Goal: Task Accomplishment & Management: Use online tool/utility

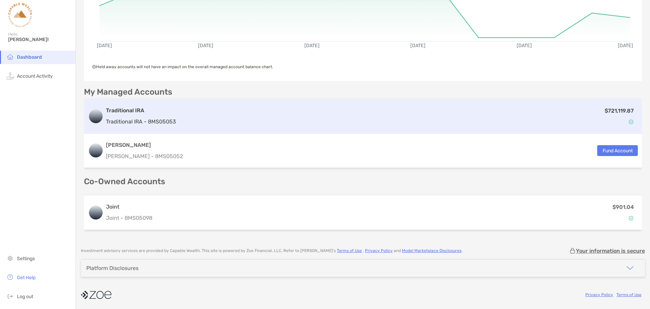
scroll to position [76, 0]
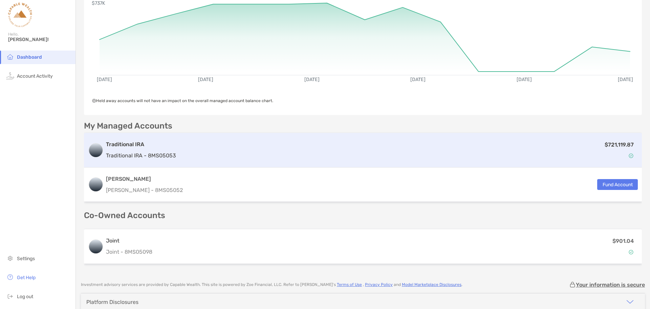
click at [303, 153] on div "$721,119.87" at bounding box center [408, 150] width 459 height 20
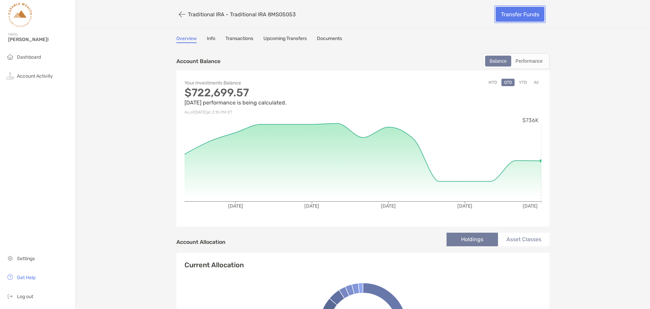
click at [506, 20] on link "Transfer Funds" at bounding box center [520, 14] width 49 height 15
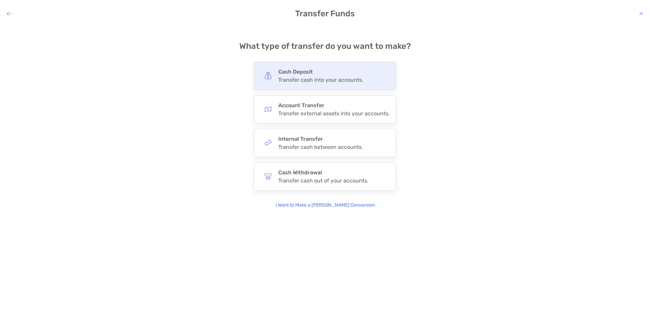
click at [339, 81] on div "Transfer cash into your accounts." at bounding box center [320, 80] width 85 height 6
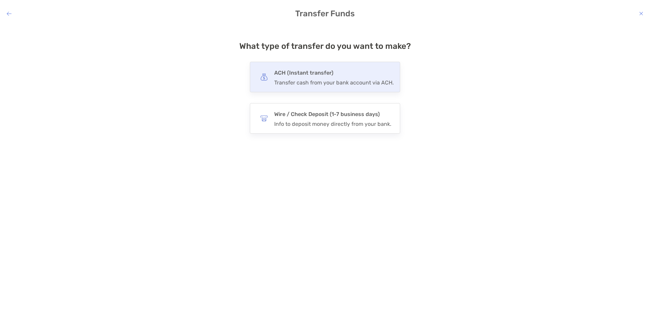
click at [350, 80] on div "Transfer cash from your bank account via ACH." at bounding box center [334, 82] width 120 height 6
click at [0, 0] on input "***" at bounding box center [0, 0] width 0 height 0
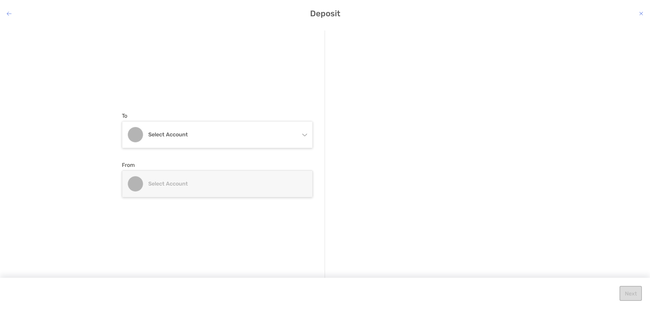
click at [302, 133] on icon "modal" at bounding box center [304, 133] width 5 height 5
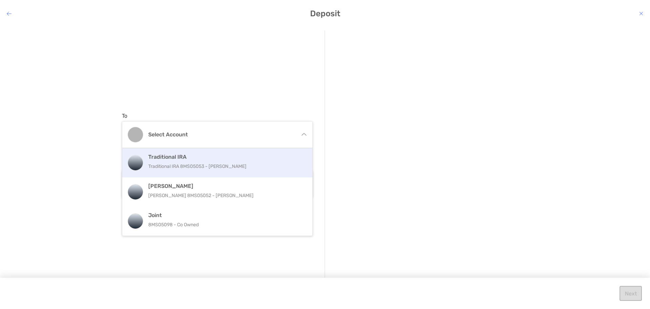
click at [254, 164] on p "Traditional IRA 8MS05053 - [PERSON_NAME]" at bounding box center [224, 166] width 153 height 8
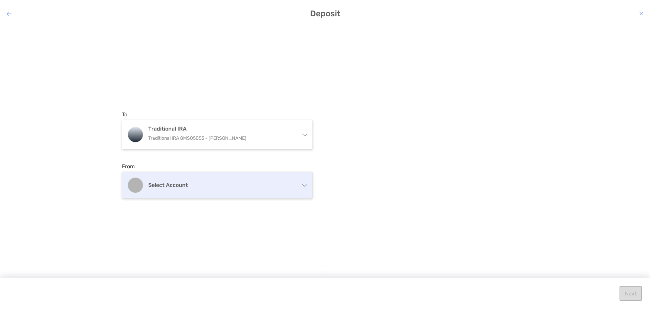
click at [252, 189] on div "Select account" at bounding box center [217, 185] width 190 height 26
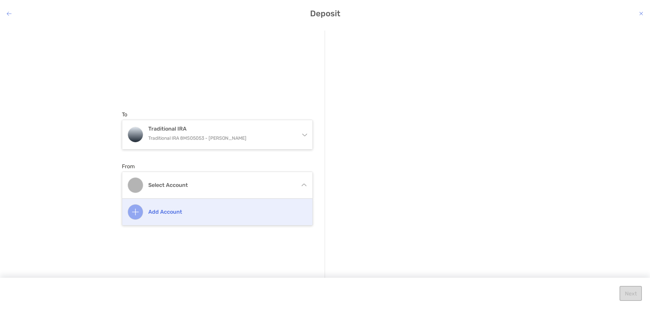
click at [172, 216] on div "Add account" at bounding box center [217, 211] width 190 height 26
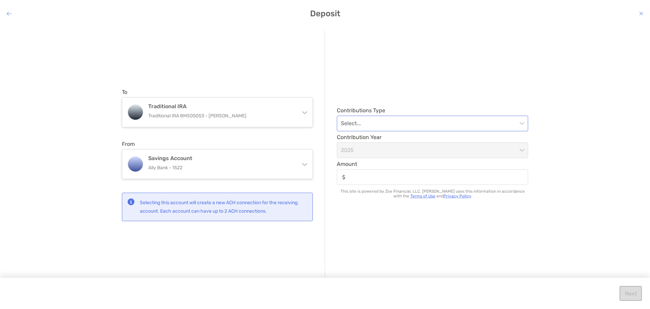
click at [388, 124] on input "modal" at bounding box center [429, 123] width 176 height 15
click at [374, 158] on div "Regular" at bounding box center [432, 160] width 181 height 8
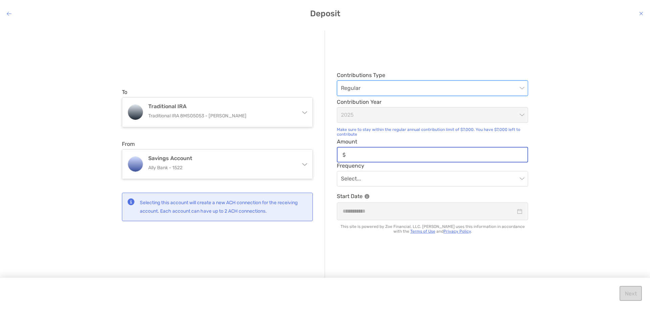
click at [385, 154] on input "Amount" at bounding box center [438, 155] width 179 height 6
type input "*****"
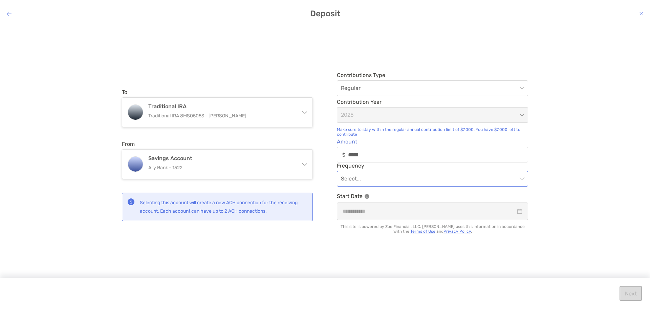
click at [379, 179] on input "modal" at bounding box center [429, 178] width 176 height 15
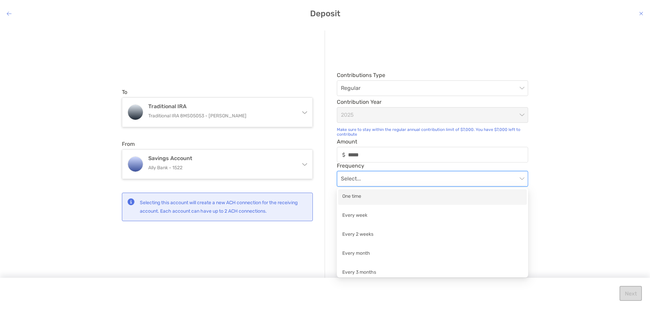
click at [372, 192] on div "One time" at bounding box center [432, 196] width 181 height 8
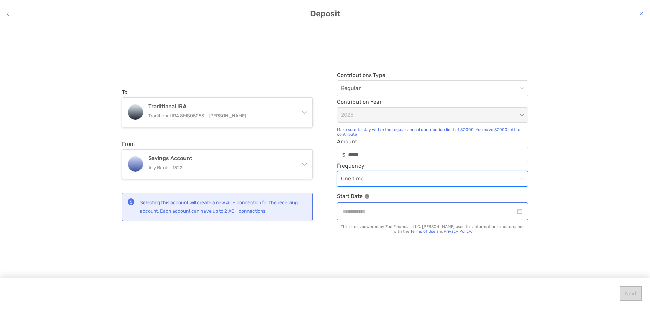
click at [522, 215] on div "modal" at bounding box center [433, 211] width 180 height 8
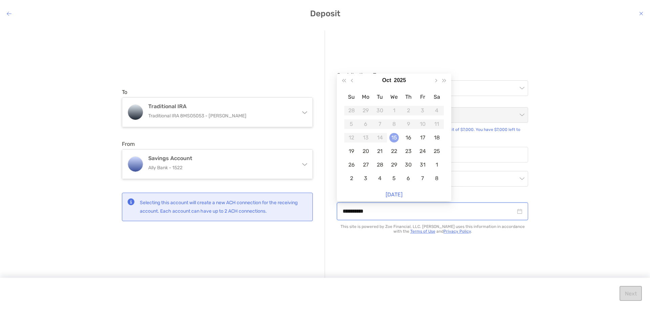
type input "**********"
click at [396, 135] on div "15" at bounding box center [393, 137] width 9 height 9
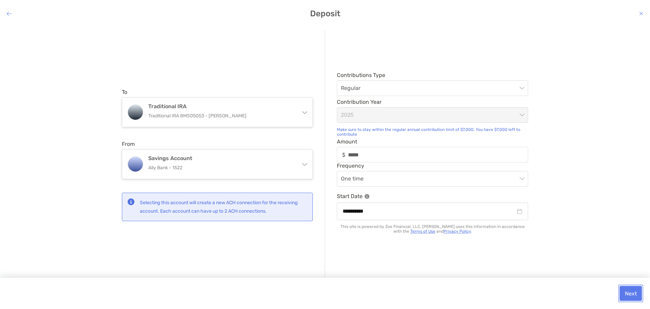
click at [630, 294] on button "Next" at bounding box center [631, 293] width 22 height 15
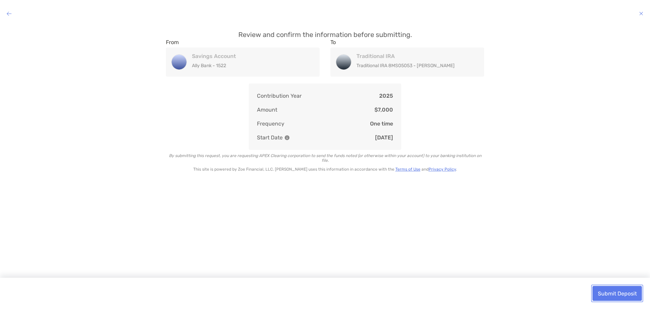
click at [630, 294] on button "Submit Deposit" at bounding box center [617, 293] width 49 height 15
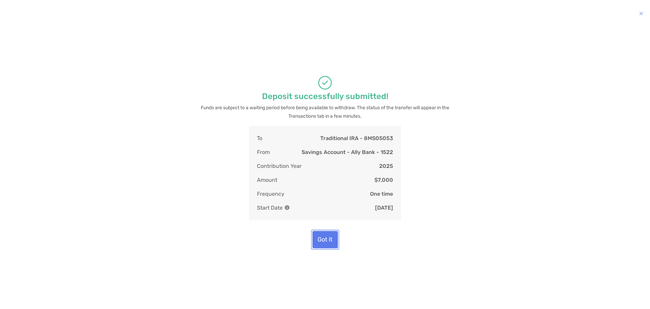
click at [322, 241] on button "Got it" at bounding box center [325, 239] width 25 height 17
click at [321, 239] on button "Got it" at bounding box center [325, 239] width 25 height 17
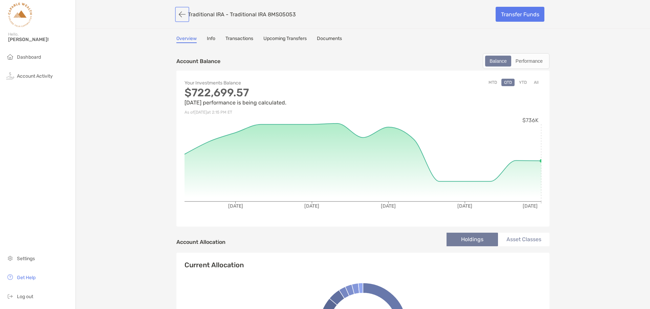
click at [178, 15] on button "button" at bounding box center [182, 14] width 12 height 13
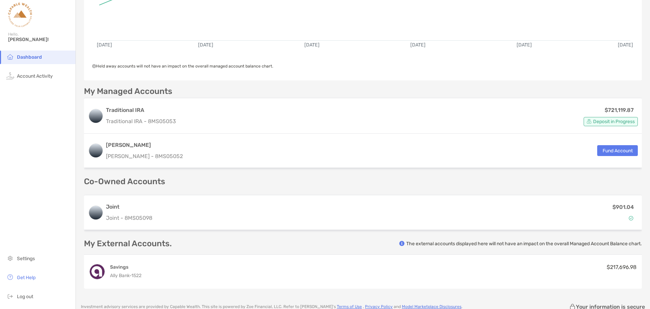
scroll to position [145, 0]
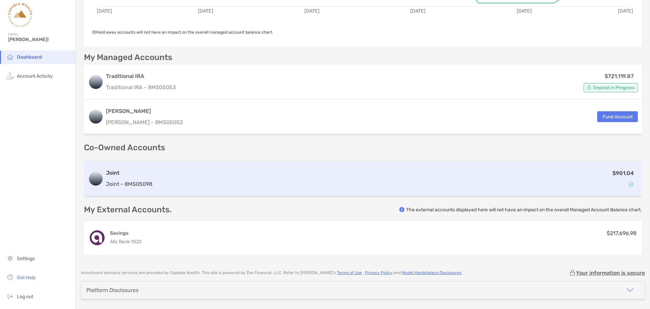
click at [594, 178] on div "$901.04" at bounding box center [396, 179] width 483 height 20
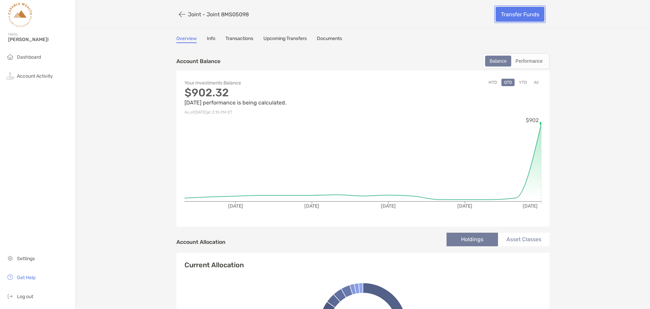
click at [512, 18] on link "Transfer Funds" at bounding box center [520, 14] width 49 height 15
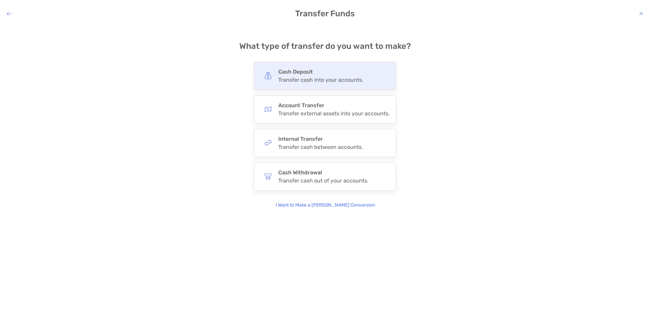
click at [313, 83] on div "Cash Deposit Transfer cash into your accounts." at bounding box center [325, 76] width 142 height 28
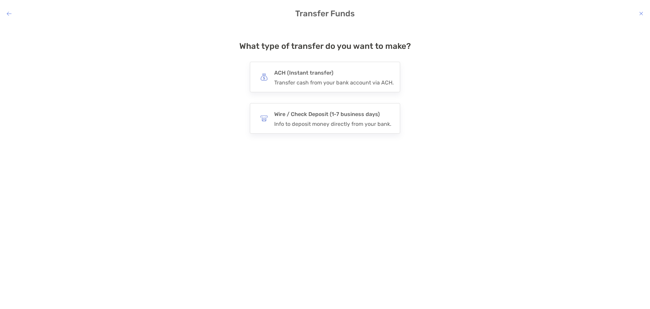
click at [313, 83] on div "Transfer cash from your bank account via ACH." at bounding box center [334, 82] width 120 height 6
click at [0, 0] on input "***" at bounding box center [0, 0] width 0 height 0
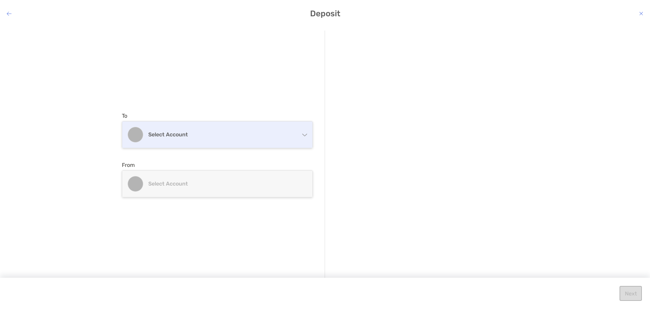
click at [274, 137] on h4 "Select account" at bounding box center [221, 134] width 146 height 6
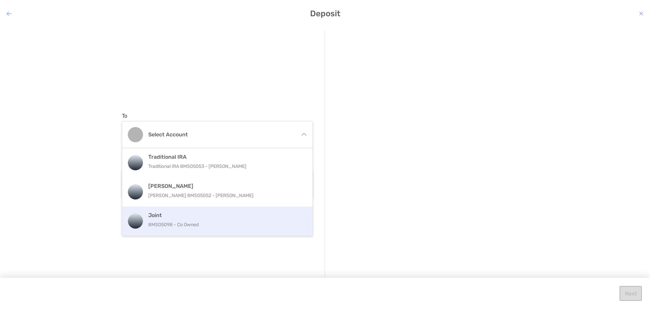
click at [194, 224] on p "8MS05098 - Co Owned" at bounding box center [224, 224] width 153 height 8
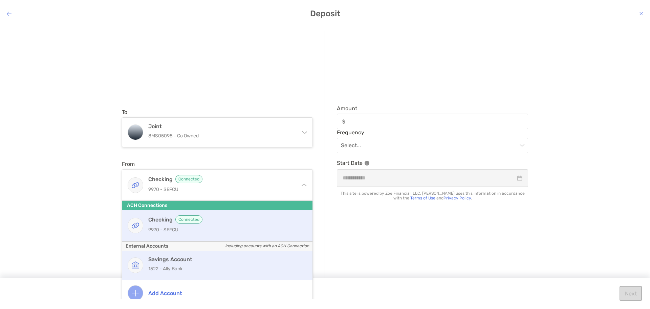
click at [173, 266] on p "1522 - Ally Bank" at bounding box center [224, 268] width 153 height 8
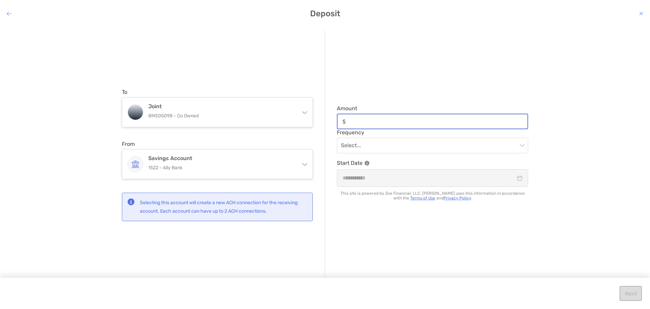
click at [377, 124] on input "Amount" at bounding box center [438, 122] width 179 height 6
type input "******"
click at [385, 147] on input "modal" at bounding box center [429, 145] width 176 height 15
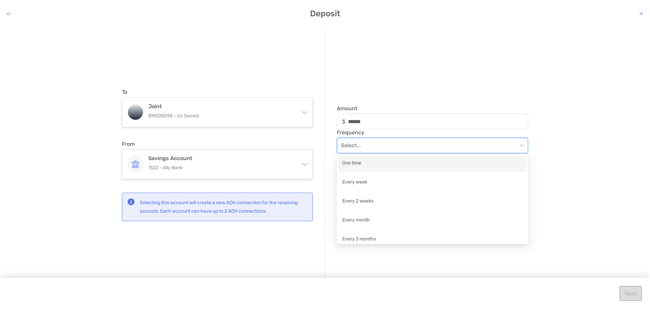
click at [368, 165] on div "One time" at bounding box center [432, 163] width 181 height 8
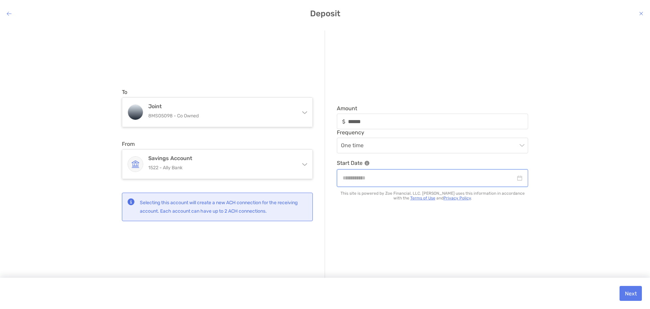
click at [379, 179] on input "modal" at bounding box center [429, 177] width 173 height 8
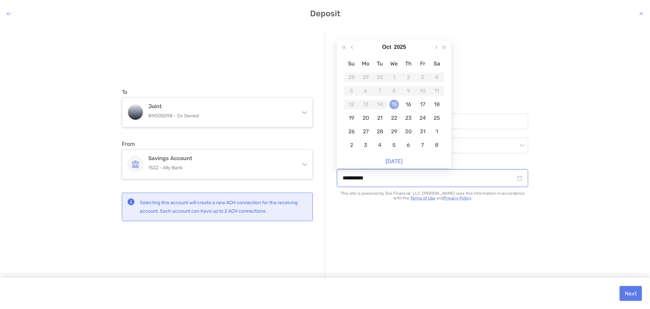
type input "**********"
click at [394, 103] on div "15" at bounding box center [393, 104] width 9 height 9
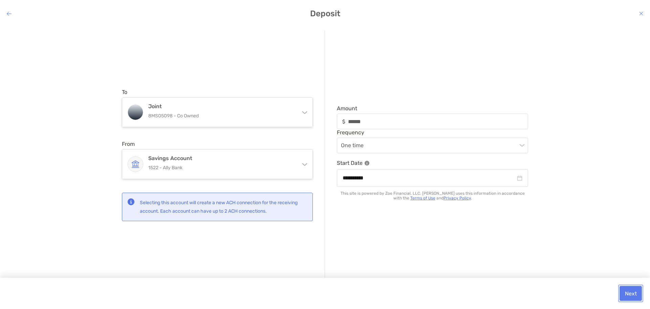
click at [631, 292] on button "Next" at bounding box center [631, 293] width 22 height 15
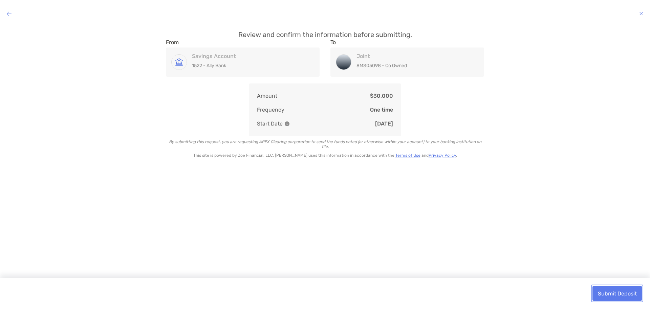
click at [630, 294] on button "Submit Deposit" at bounding box center [617, 293] width 49 height 15
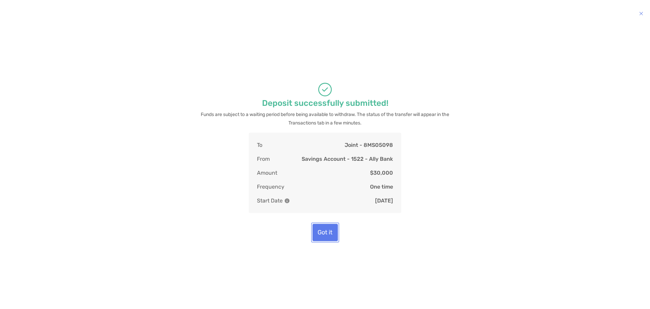
click at [326, 234] on button "Got it" at bounding box center [325, 232] width 25 height 17
